Goal: Entertainment & Leisure: Consume media (video, audio)

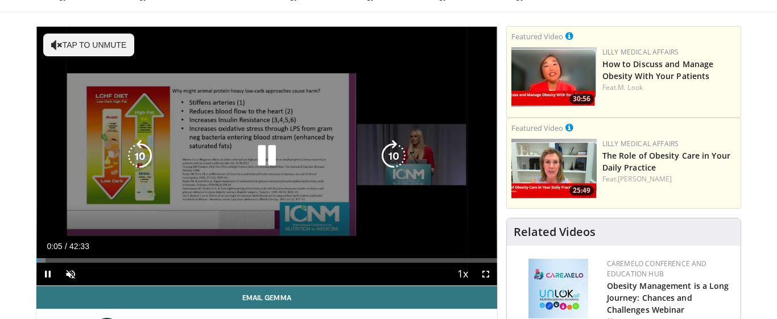
scroll to position [60, 0]
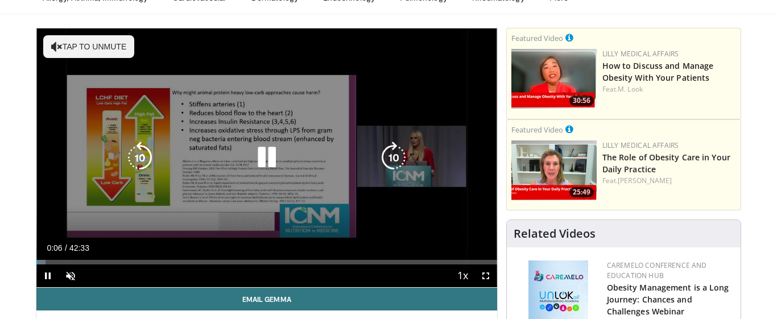
click at [57, 46] on icon "Video Player" at bounding box center [56, 46] width 11 height 11
click at [399, 154] on icon "Video Player" at bounding box center [394, 158] width 32 height 32
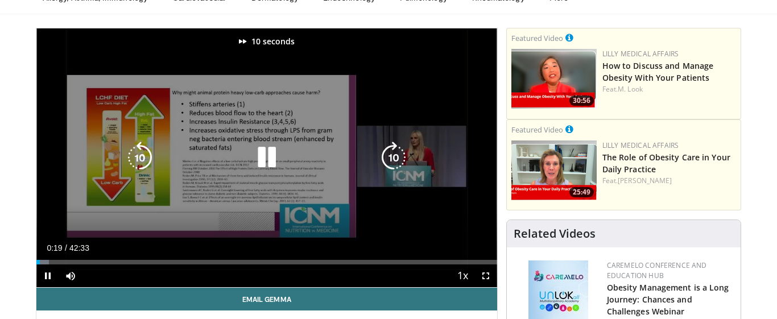
click at [398, 154] on icon "Video Player" at bounding box center [394, 158] width 32 height 32
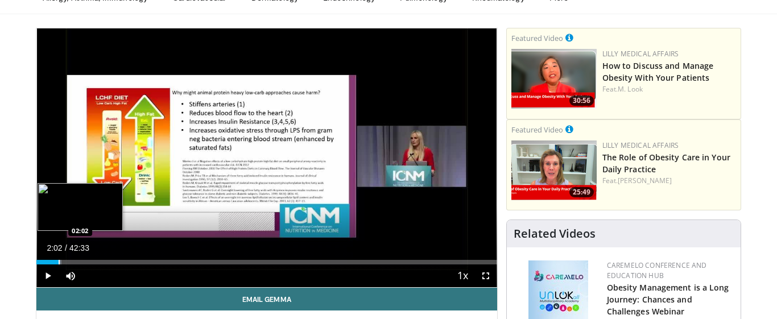
click at [59, 262] on div "Progress Bar" at bounding box center [59, 262] width 1 height 5
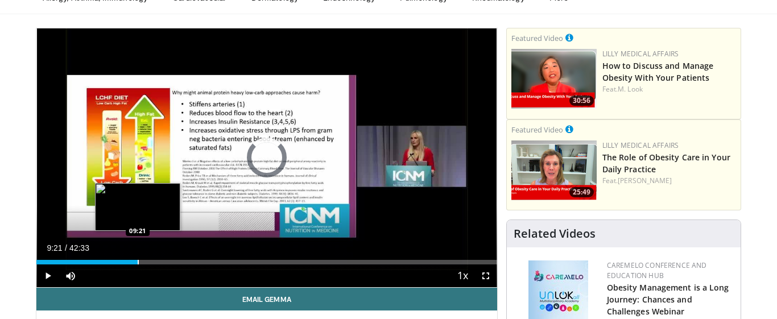
click at [138, 259] on div "Loaded : 0.00% 09:21 09:21" at bounding box center [266, 259] width 461 height 11
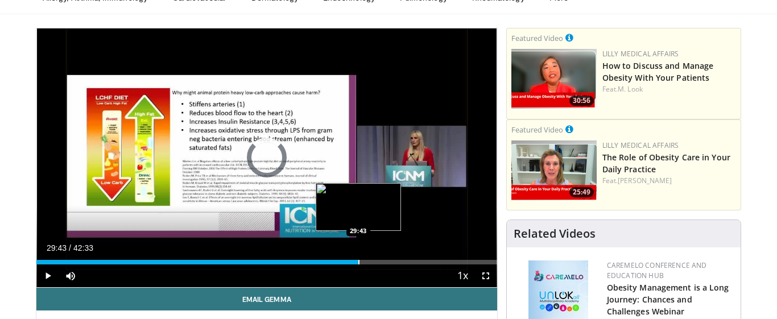
click at [358, 258] on div "Loaded : 0.00% 29:43 29:43" at bounding box center [266, 259] width 461 height 11
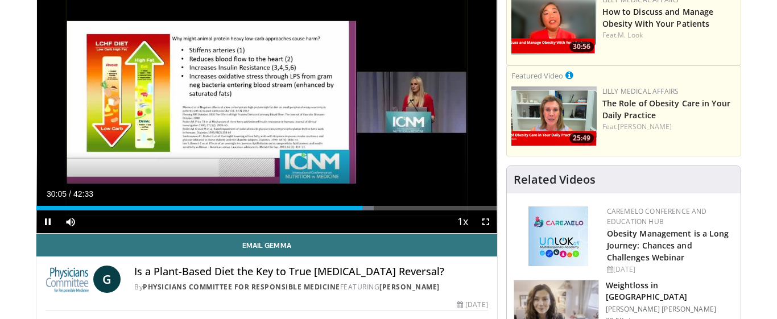
scroll to position [110, 0]
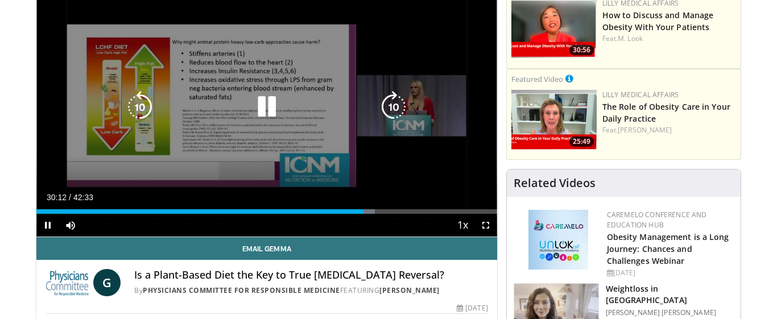
click at [393, 100] on icon "Video Player" at bounding box center [394, 107] width 32 height 32
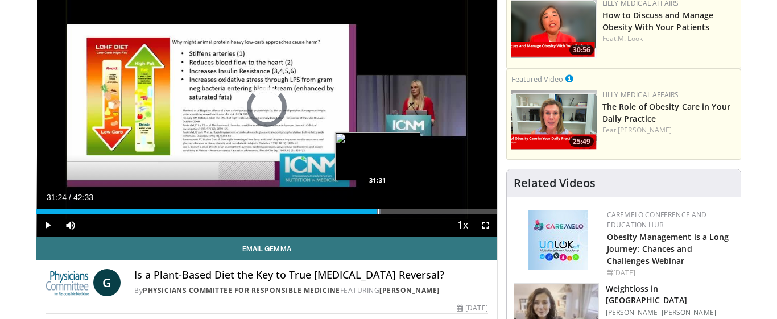
drag, startPoint x: 366, startPoint y: 210, endPoint x: 375, endPoint y: 210, distance: 9.7
click at [378, 210] on div "Progress Bar" at bounding box center [378, 211] width 1 height 5
drag, startPoint x: 374, startPoint y: 211, endPoint x: 415, endPoint y: 202, distance: 41.9
click at [415, 214] on div "Current Time 31:15 / Duration 42:33 Play Skip Backward Skip Forward Mute 100% L…" at bounding box center [266, 225] width 461 height 23
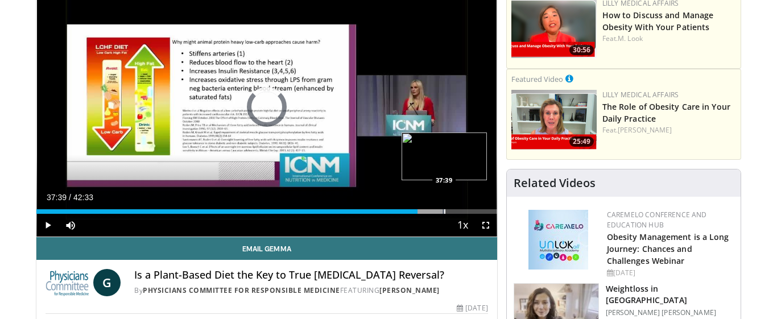
click at [444, 211] on div "Progress Bar" at bounding box center [444, 211] width 1 height 5
click at [466, 212] on div "Progress Bar" at bounding box center [466, 211] width 1 height 5
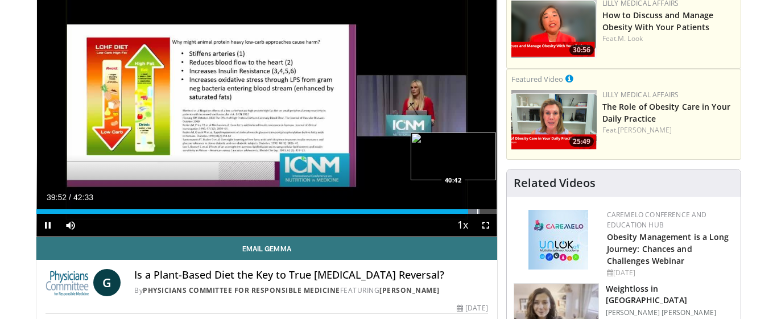
click at [477, 210] on div "Progress Bar" at bounding box center [477, 211] width 1 height 5
click at [482, 210] on div "Progress Bar" at bounding box center [482, 211] width 1 height 5
click at [490, 210] on div "Progress Bar" at bounding box center [490, 211] width 1 height 5
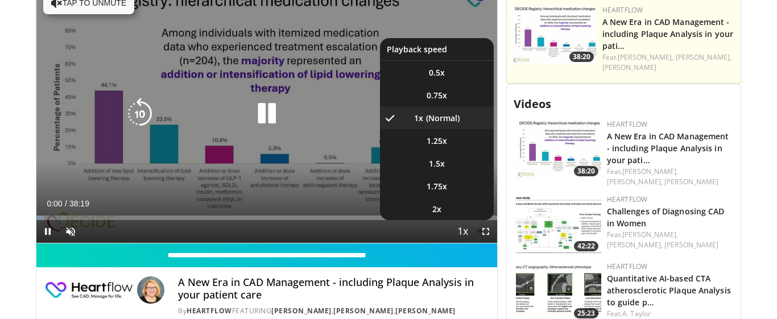
scroll to position [486, 0]
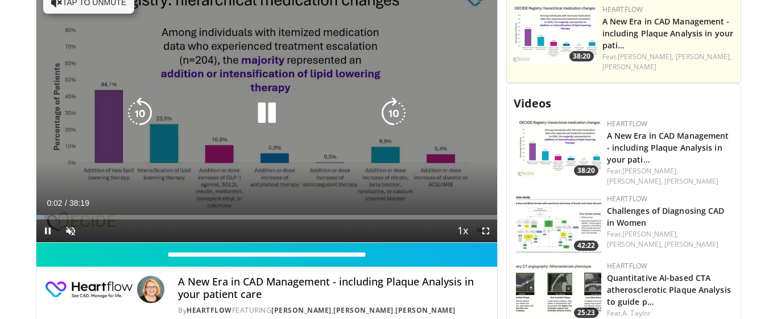
click at [70, 5] on button "Tap to unmute" at bounding box center [88, 2] width 91 height 23
click at [398, 110] on icon "Video Player" at bounding box center [394, 113] width 32 height 32
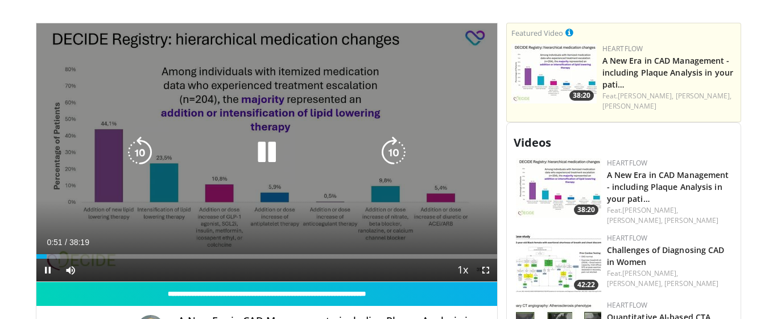
scroll to position [447, 0]
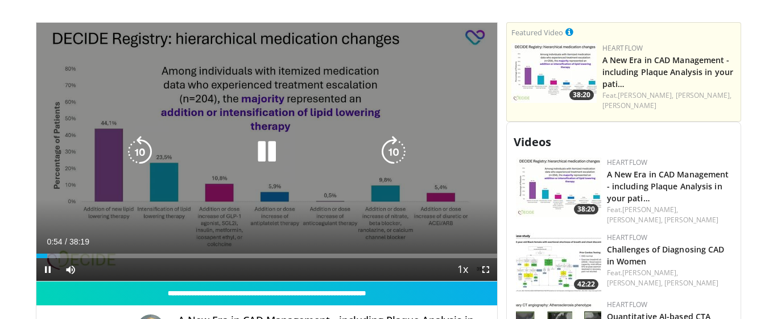
click at [400, 142] on icon "Video Player" at bounding box center [394, 152] width 32 height 32
click at [392, 144] on icon "Video Player" at bounding box center [394, 152] width 32 height 32
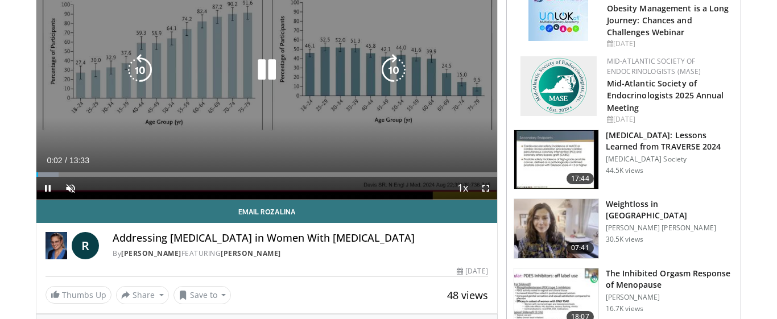
click at [396, 66] on icon "Video Player" at bounding box center [394, 70] width 32 height 32
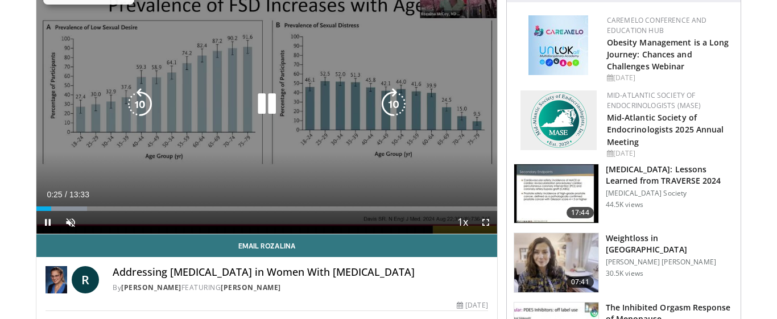
scroll to position [101, 0]
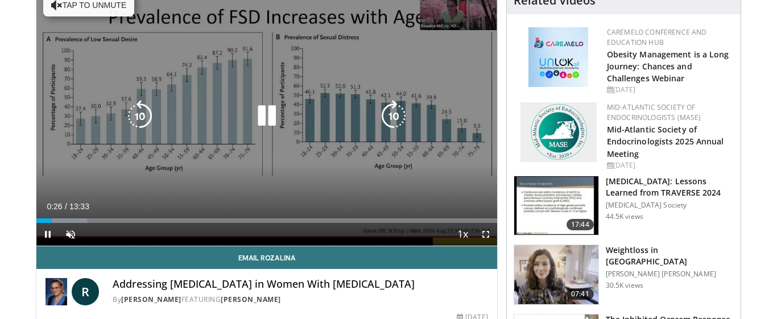
click at [66, 1] on button "Tap to unmute" at bounding box center [88, 5] width 91 height 23
click at [396, 117] on icon "Video Player" at bounding box center [394, 116] width 32 height 32
click at [268, 114] on icon "Video Player" at bounding box center [267, 116] width 32 height 32
